Goal: Find specific page/section

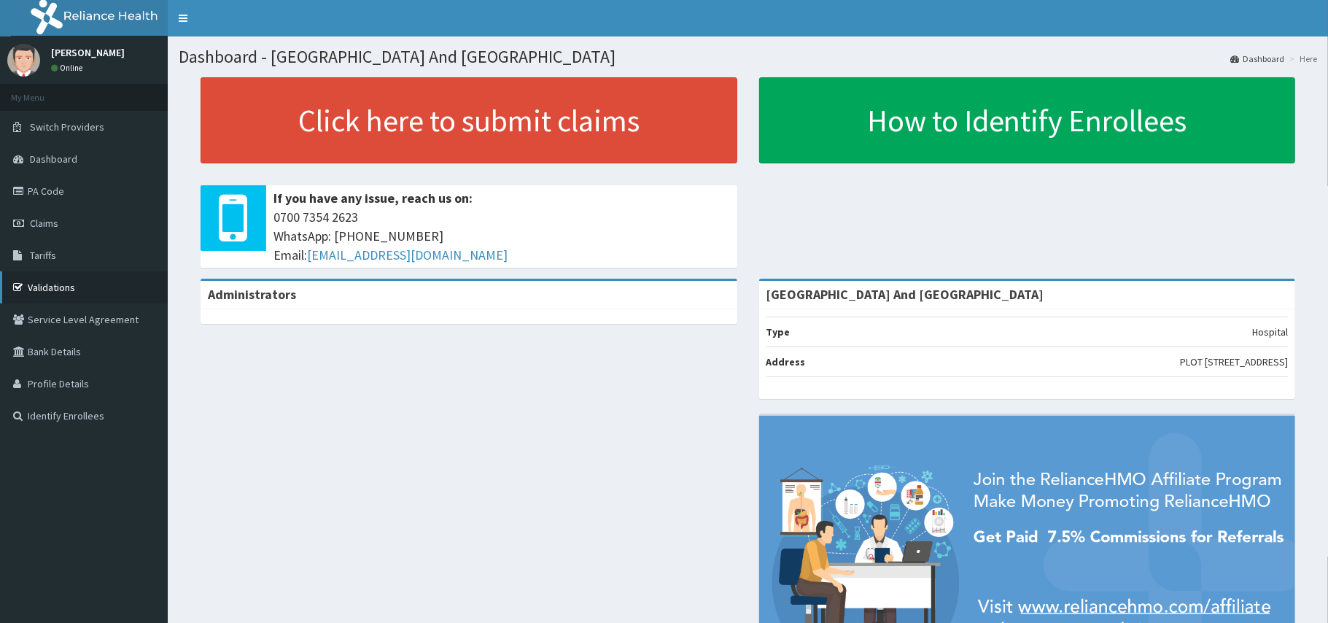
click at [39, 281] on link "Validations" at bounding box center [84, 287] width 168 height 32
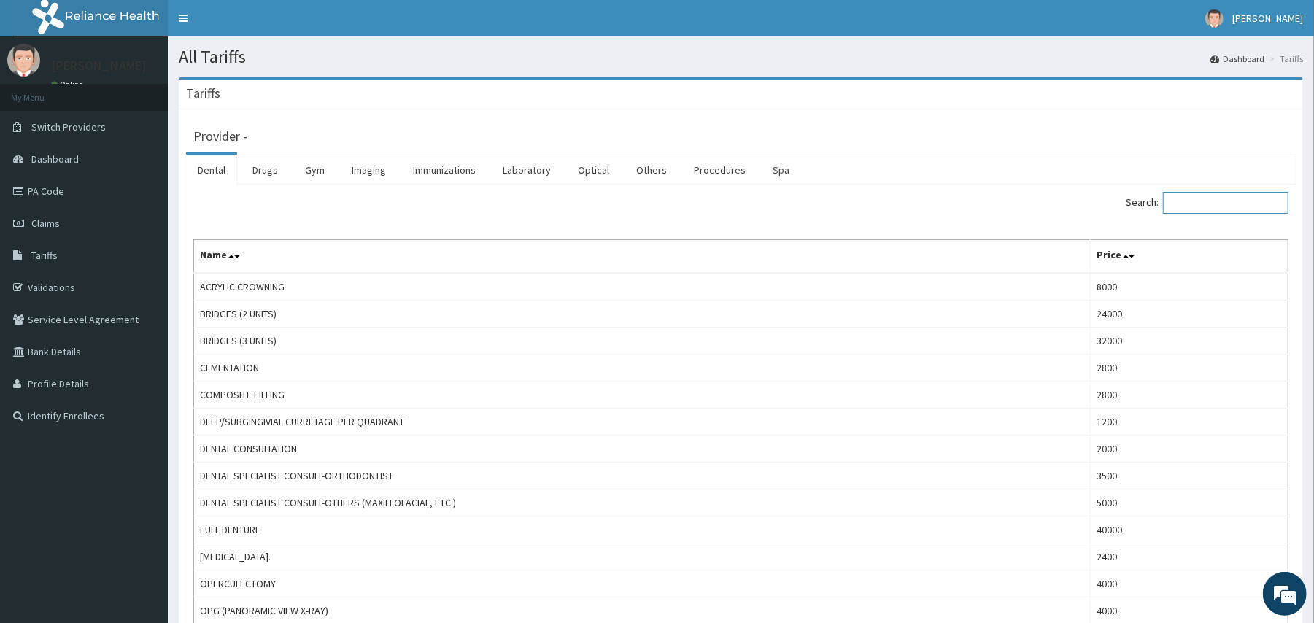
click at [1225, 205] on input "Search:" at bounding box center [1225, 203] width 125 height 22
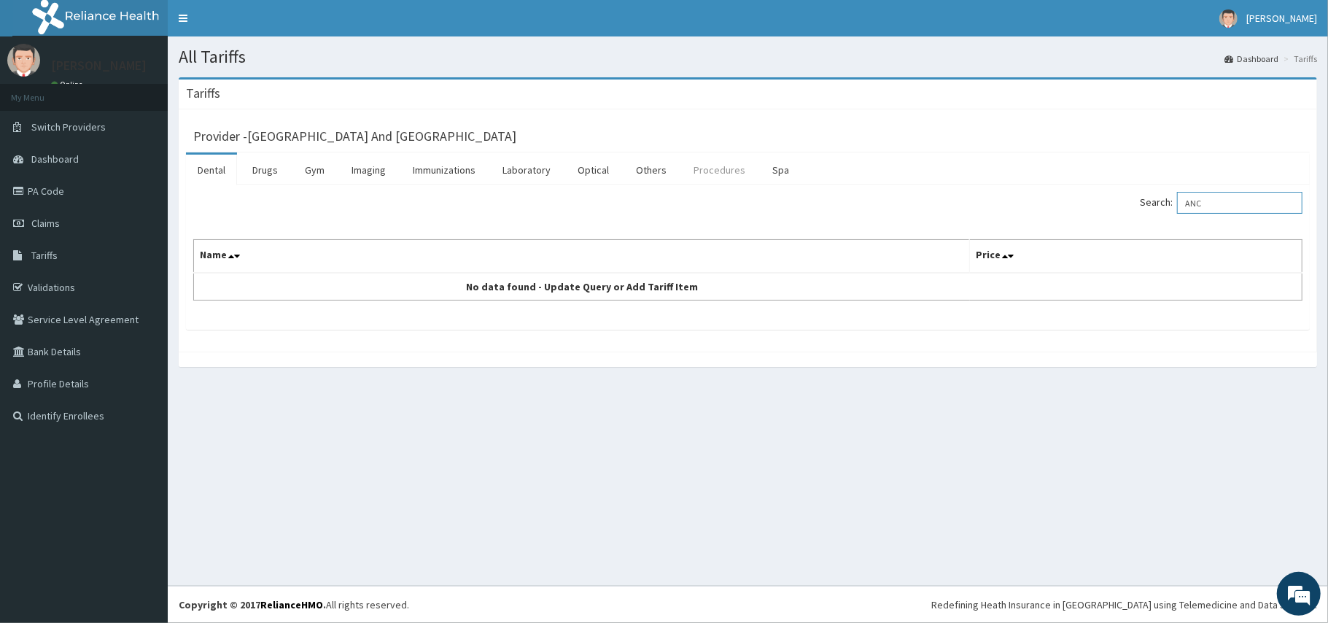
type input "ANC"
click at [712, 174] on link "Procedures" at bounding box center [719, 170] width 75 height 31
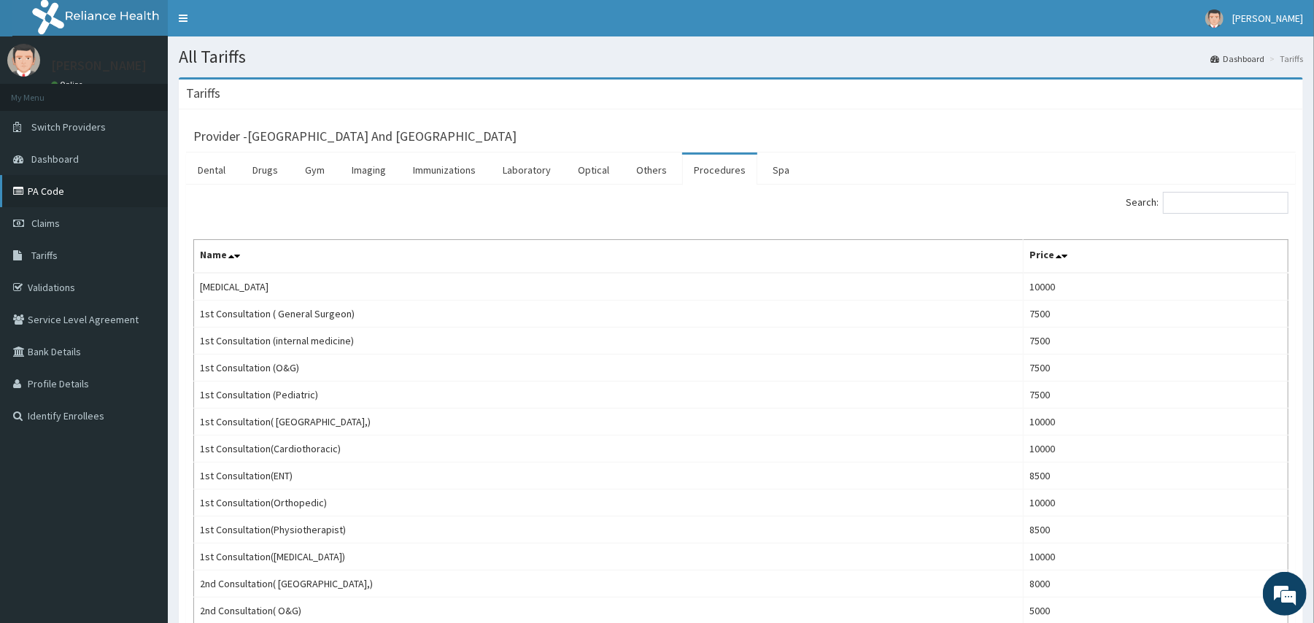
click at [74, 191] on link "PA Code" at bounding box center [84, 191] width 168 height 32
